Goal: Obtain resource: Download file/media

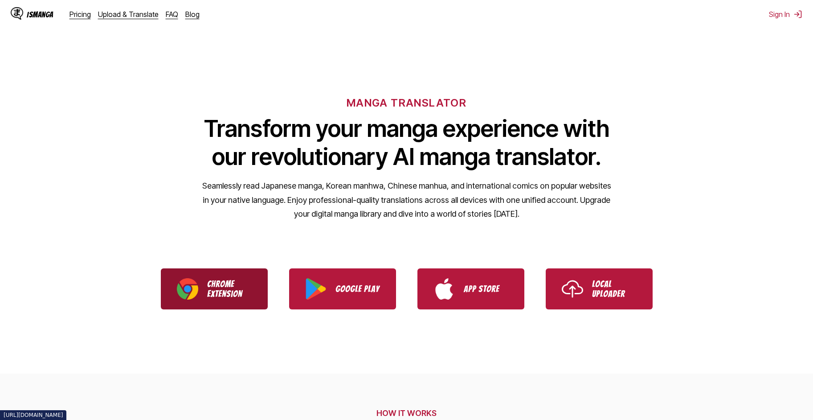
click at [217, 287] on p "Chrome Extension" at bounding box center [229, 289] width 45 height 20
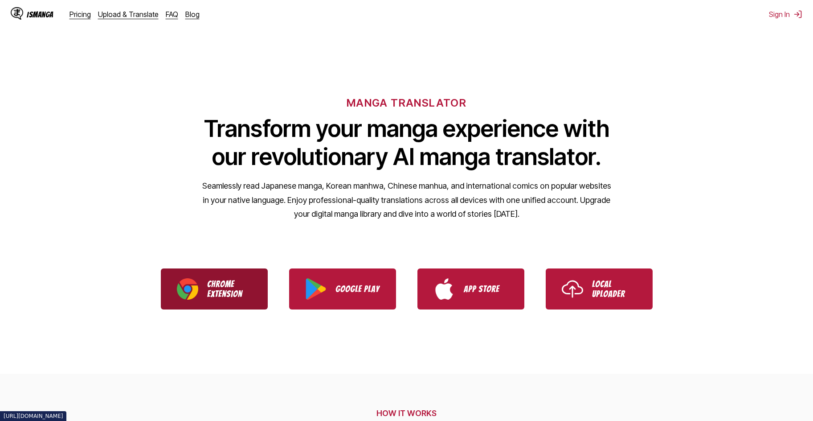
click at [228, 294] on p "Chrome Extension" at bounding box center [229, 289] width 45 height 20
click at [227, 291] on p "Chrome Extension" at bounding box center [229, 289] width 45 height 20
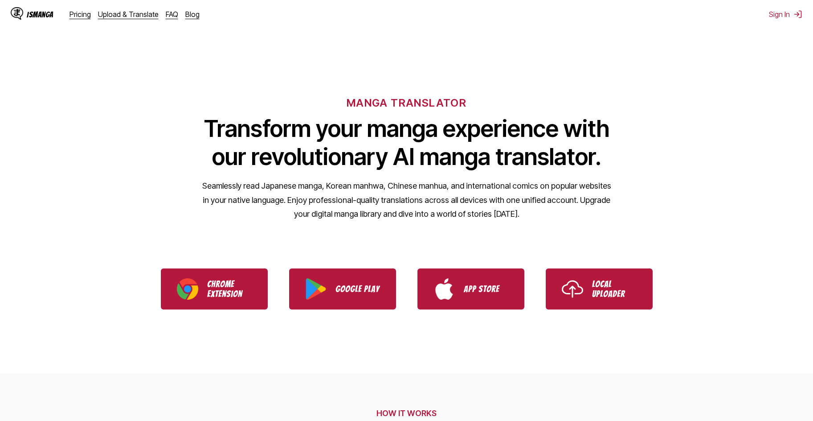
click at [282, 180] on p "Seamlessly read Japanese manga, Korean manhwa, Chinese manhua, and internationa…" at bounding box center [407, 200] width 410 height 42
click at [341, 126] on h1 "Transform your manga experience with our revolutionary AI manga translator." at bounding box center [407, 143] width 410 height 56
click at [403, 79] on div "MANGA TRANSLATOR Transform your manga experience with our revolutionary AI mang…" at bounding box center [406, 144] width 813 height 170
click at [431, 98] on h6 "MANGA TRANSLATOR" at bounding box center [407, 102] width 120 height 13
click at [783, 14] on button "Sign In" at bounding box center [785, 14] width 33 height 9
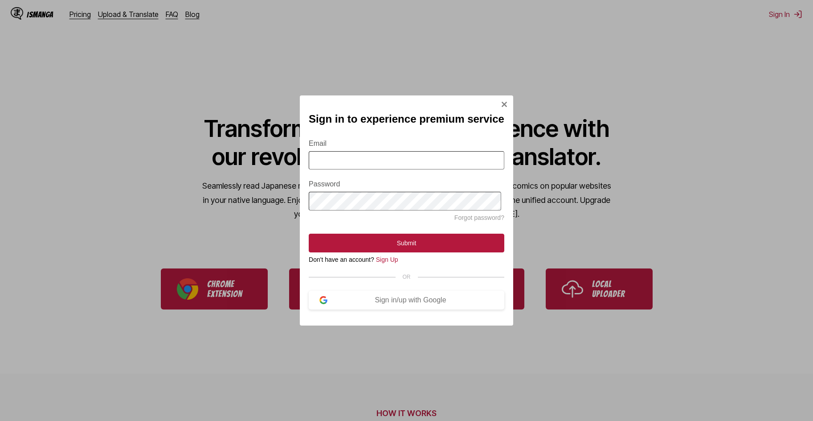
click at [501, 102] on img "Sign In Modal" at bounding box center [504, 104] width 7 height 7
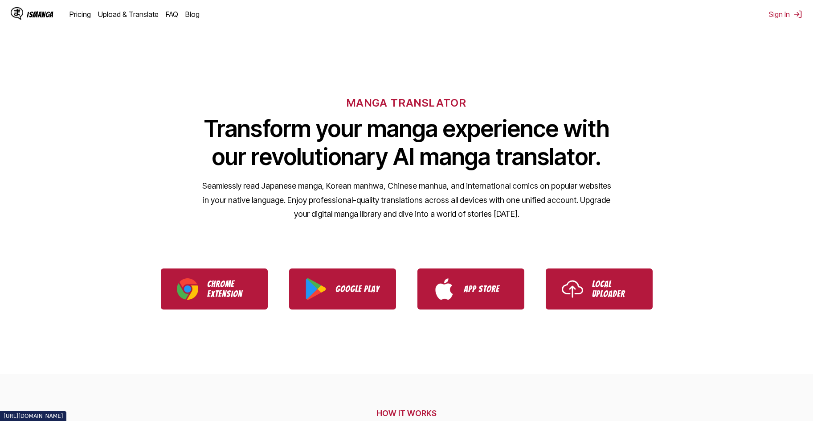
click at [35, 15] on div "IsManga" at bounding box center [40, 14] width 27 height 8
click at [39, 16] on div "IsManga" at bounding box center [40, 14] width 27 height 8
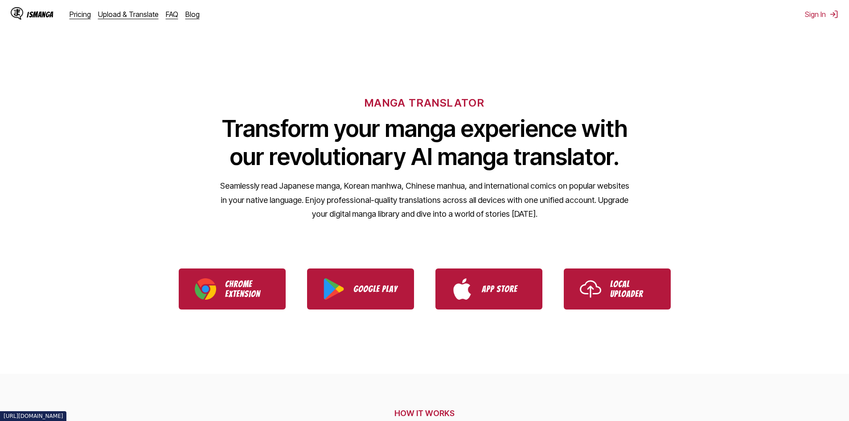
click at [44, 11] on div "IsManga" at bounding box center [40, 14] width 27 height 8
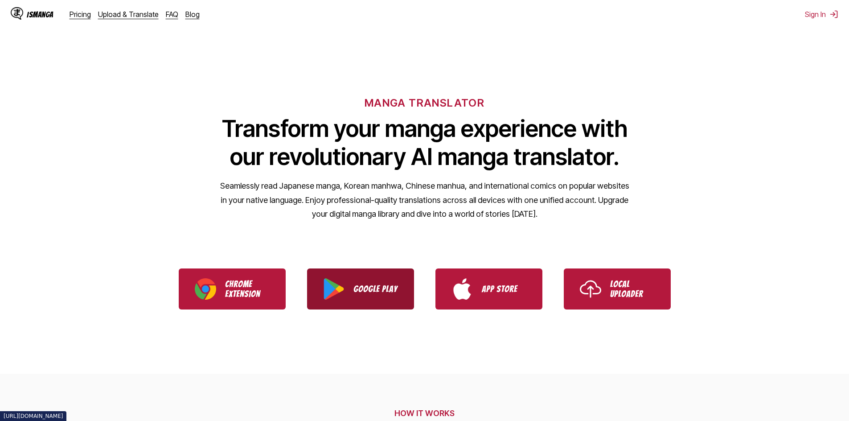
click at [371, 297] on link "Google Play" at bounding box center [360, 288] width 107 height 41
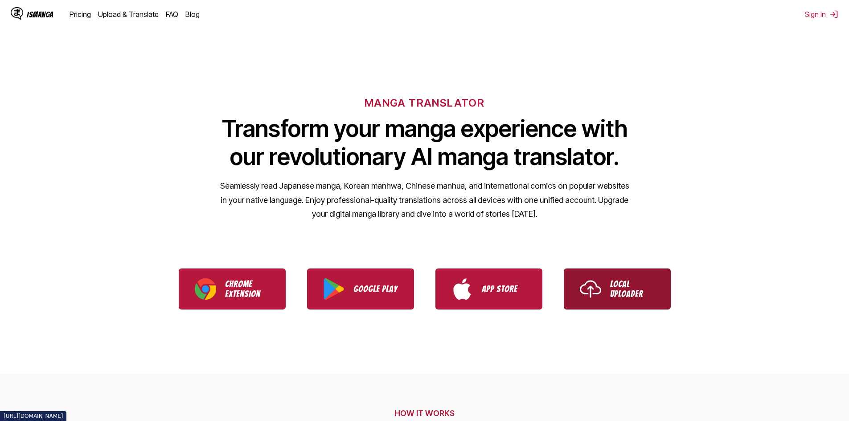
click at [601, 289] on link "Local Uploader" at bounding box center [617, 288] width 107 height 41
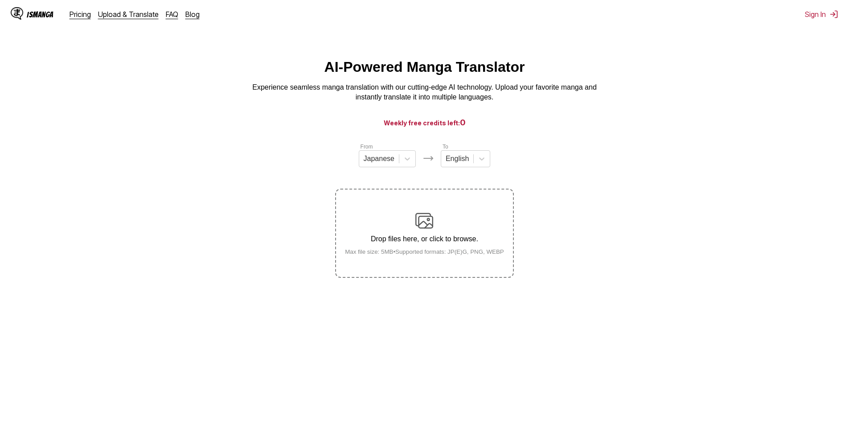
click at [423, 128] on h3 "Weekly free credits left: 0" at bounding box center [424, 122] width 806 height 11
click at [458, 127] on h3 "Weekly free credits left: 0" at bounding box center [424, 122] width 806 height 11
click at [460, 126] on span "0" at bounding box center [463, 122] width 6 height 9
click at [440, 233] on div "Drop files here, or click to browse. Max file size: 5MB • Supported formats: JP…" at bounding box center [424, 233] width 173 height 43
click at [0, 0] on input "Drop files here, or click to browse. Max file size: 5MB • Supported formats: JP…" at bounding box center [0, 0] width 0 height 0
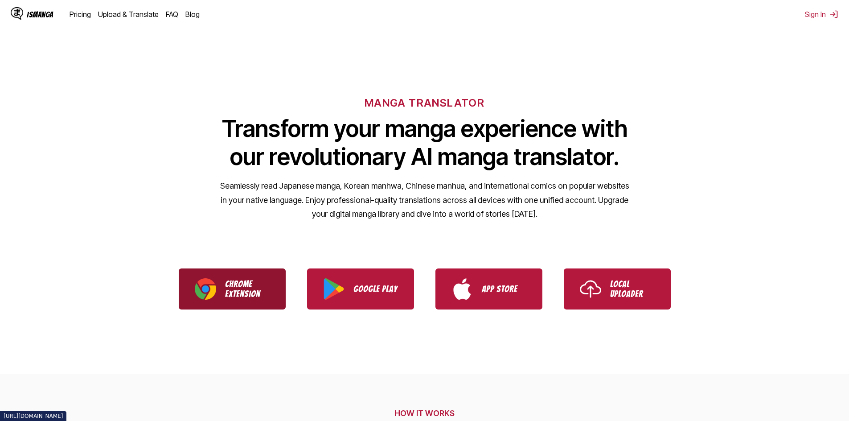
click at [242, 286] on p "Chrome Extension" at bounding box center [247, 289] width 45 height 20
